Goal: Communication & Community: Connect with others

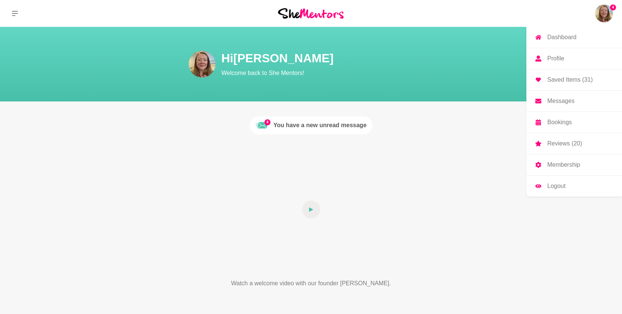
click at [560, 104] on p "Messages" at bounding box center [560, 101] width 27 height 6
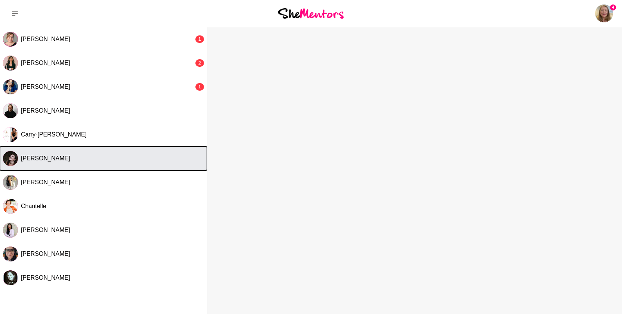
click at [77, 165] on button "[PERSON_NAME]" at bounding box center [103, 159] width 207 height 24
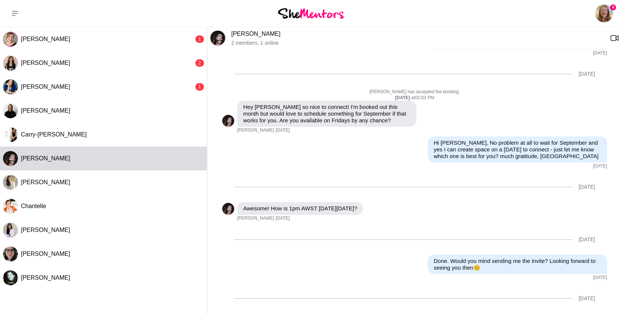
scroll to position [319, 0]
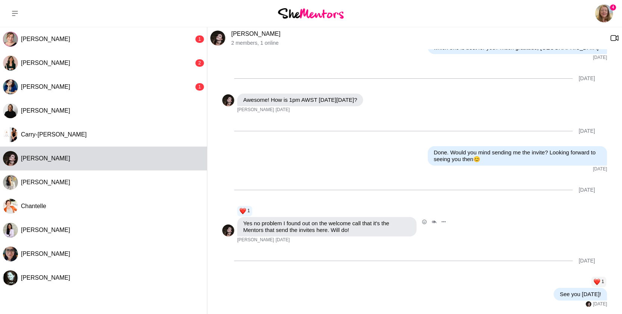
click at [396, 236] on div "Reply Pin Mark as unread Flag Mute 1 1 Yes no problem I found out on the welcom…" at bounding box center [414, 224] width 385 height 38
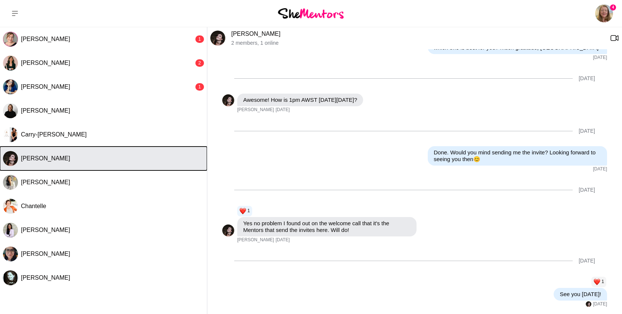
click at [69, 160] on div "[PERSON_NAME]" at bounding box center [112, 158] width 183 height 7
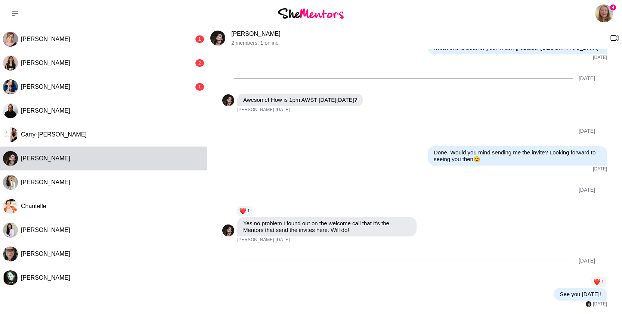
click at [424, 307] on div "[DATE] Reply Pin Mark as unread Edit Message Delete Hi [PERSON_NAME], I'd love …" at bounding box center [414, 179] width 415 height 261
click at [237, 36] on link "[PERSON_NAME]" at bounding box center [255, 34] width 49 height 6
